Goal: Task Accomplishment & Management: Manage account settings

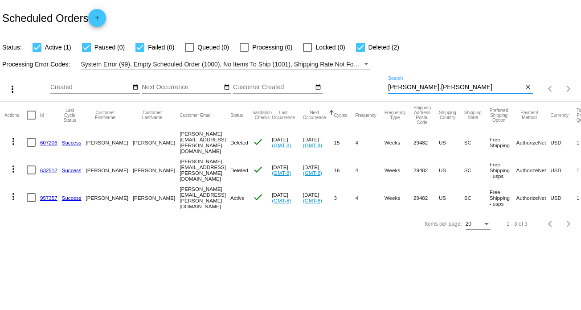
click at [341, 80] on div "more_vert Aug Jan Feb Mar [DATE]" at bounding box center [290, 86] width 581 height 32
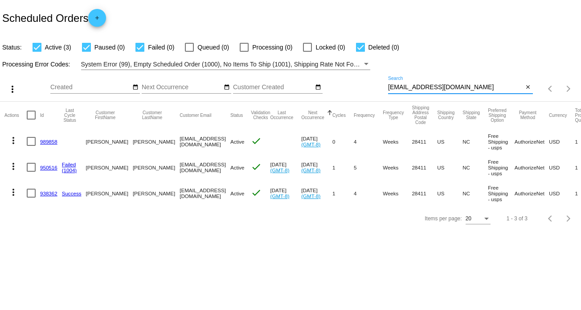
type input "[EMAIL_ADDRESS][DOMAIN_NAME]"
click at [13, 139] on mat-icon "more_vert" at bounding box center [13, 140] width 11 height 11
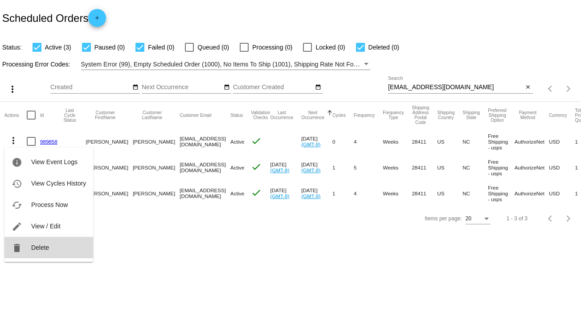
click at [45, 249] on span "Delete" at bounding box center [40, 247] width 18 height 7
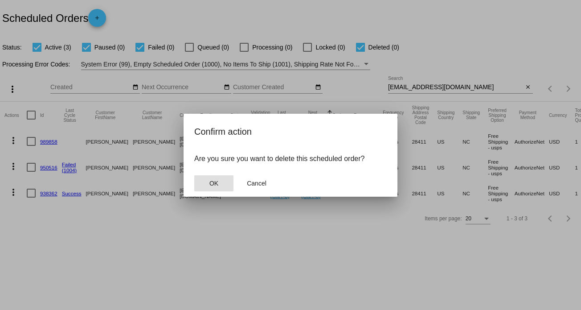
click at [223, 185] on button "OK" at bounding box center [213, 183] width 39 height 16
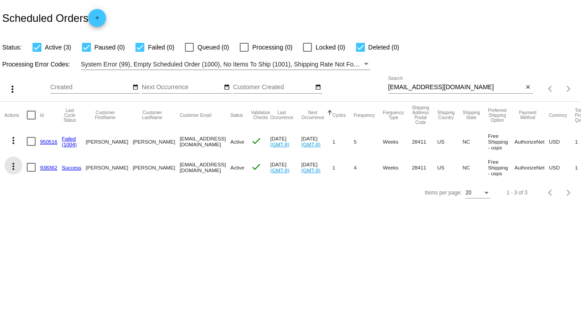
click at [9, 163] on mat-icon "more_vert" at bounding box center [13, 166] width 11 height 11
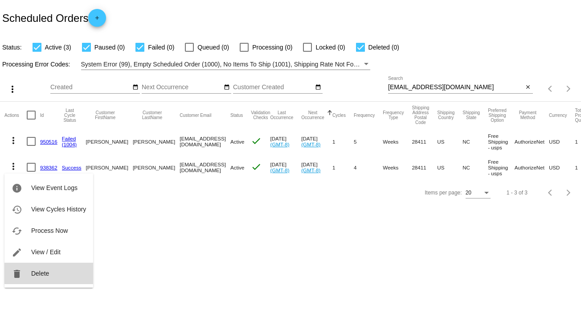
click at [53, 268] on button "delete Delete" at bounding box center [48, 272] width 89 height 21
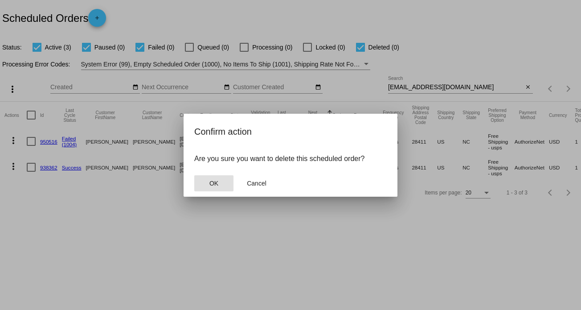
click at [212, 174] on mat-dialog-actions "OK Cancel" at bounding box center [290, 183] width 193 height 27
click at [211, 184] on span "OK" at bounding box center [213, 183] width 9 height 7
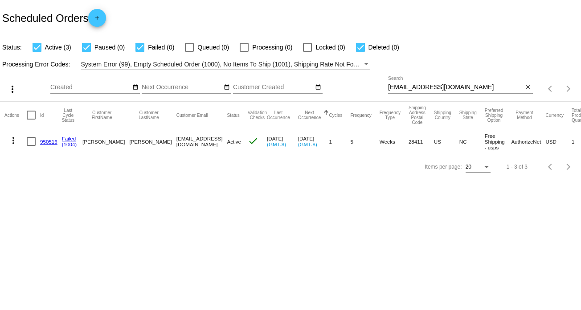
click at [9, 137] on mat-icon "more_vert" at bounding box center [13, 140] width 11 height 11
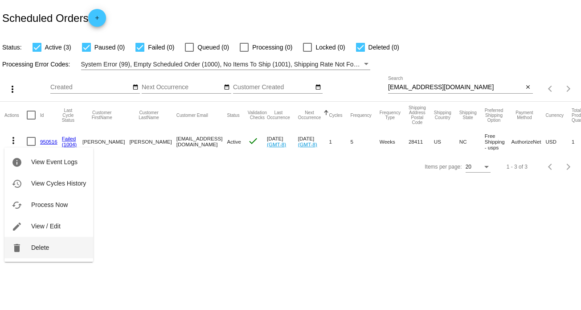
click at [53, 248] on button "delete Delete" at bounding box center [48, 247] width 89 height 21
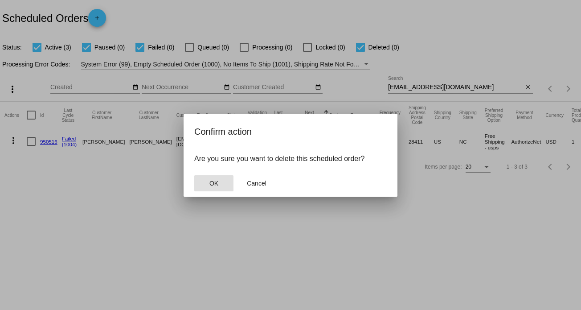
click at [214, 180] on span "OK" at bounding box center [213, 183] width 9 height 7
